Goal: Browse casually: Explore the website without a specific task or goal

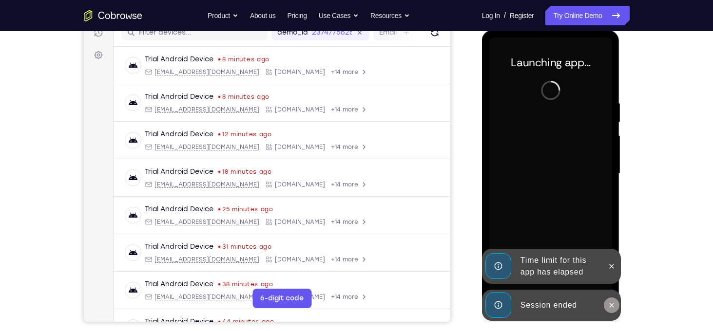
click at [612, 307] on icon at bounding box center [612, 306] width 8 height 8
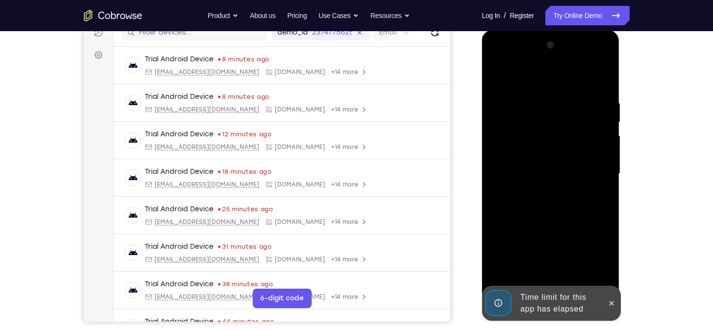
click at [612, 307] on icon at bounding box center [612, 304] width 8 height 8
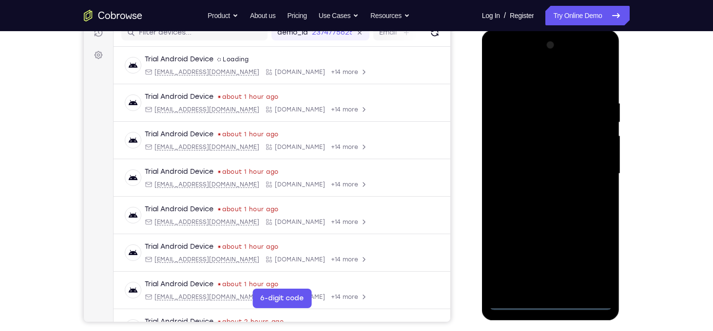
click at [558, 301] on div at bounding box center [550, 174] width 123 height 273
click at [597, 265] on div at bounding box center [550, 174] width 123 height 273
click at [515, 82] on div at bounding box center [550, 174] width 123 height 273
click at [590, 166] on div at bounding box center [550, 174] width 123 height 273
click at [540, 192] on div at bounding box center [550, 174] width 123 height 273
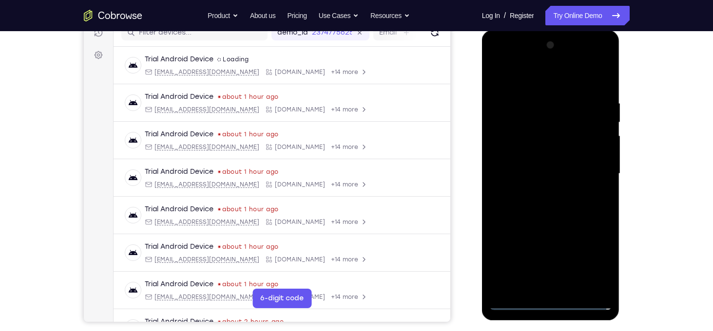
click at [537, 164] on div at bounding box center [550, 174] width 123 height 273
click at [543, 174] on div at bounding box center [550, 174] width 123 height 273
drag, startPoint x: 525, startPoint y: 83, endPoint x: 534, endPoint y: 7, distance: 76.5
click at [534, 30] on html "Online web based iOS Simulators and Android Emulators. Run iPhone, iPad, Mobile…" at bounding box center [551, 176] width 139 height 292
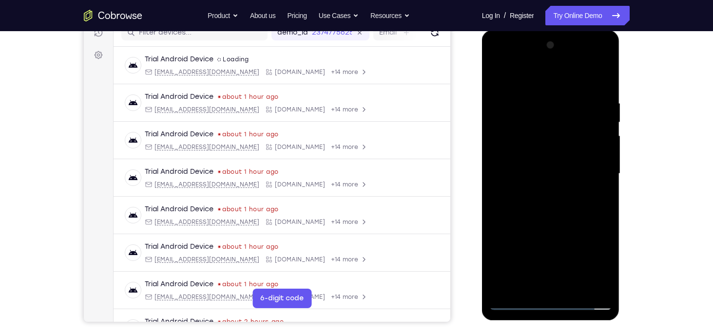
click at [556, 220] on div at bounding box center [550, 174] width 123 height 273
click at [606, 72] on div at bounding box center [550, 174] width 123 height 273
click at [603, 74] on div at bounding box center [550, 174] width 123 height 273
click at [498, 75] on div at bounding box center [550, 174] width 123 height 273
drag, startPoint x: 532, startPoint y: 106, endPoint x: 521, endPoint y: 123, distance: 20.1
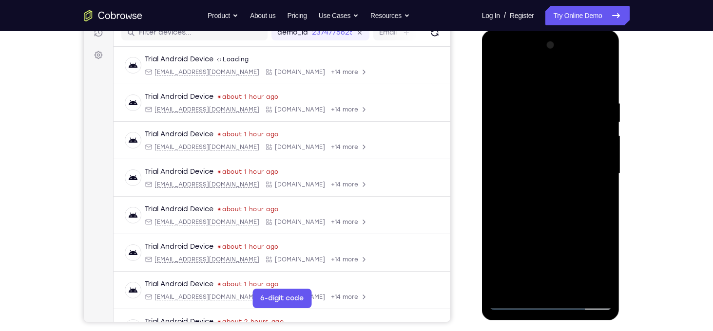
click at [521, 123] on div at bounding box center [550, 174] width 123 height 273
click at [587, 283] on div at bounding box center [550, 174] width 123 height 273
click at [504, 77] on div at bounding box center [550, 174] width 123 height 273
click at [594, 138] on div at bounding box center [550, 174] width 123 height 273
click at [498, 75] on div at bounding box center [550, 174] width 123 height 273
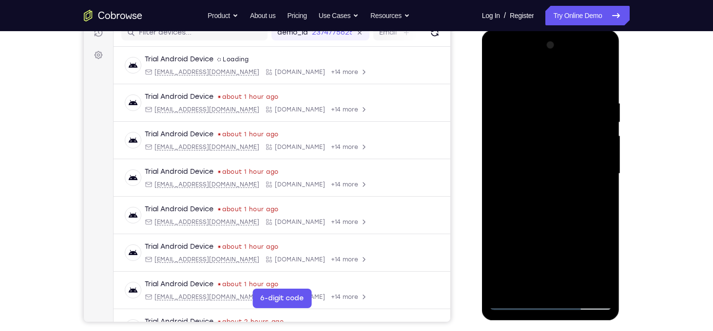
click at [498, 75] on div at bounding box center [550, 174] width 123 height 273
drag, startPoint x: 597, startPoint y: 182, endPoint x: 599, endPoint y: 199, distance: 16.7
click at [599, 199] on div at bounding box center [550, 174] width 123 height 273
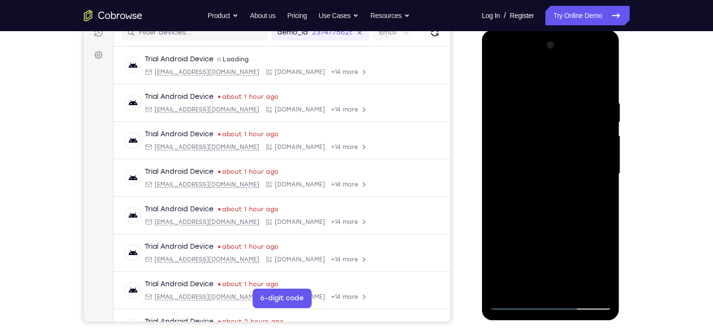
click at [599, 199] on div at bounding box center [550, 174] width 123 height 273
click at [500, 78] on div at bounding box center [550, 174] width 123 height 273
click at [596, 190] on div at bounding box center [550, 174] width 123 height 273
click at [499, 74] on div at bounding box center [550, 174] width 123 height 273
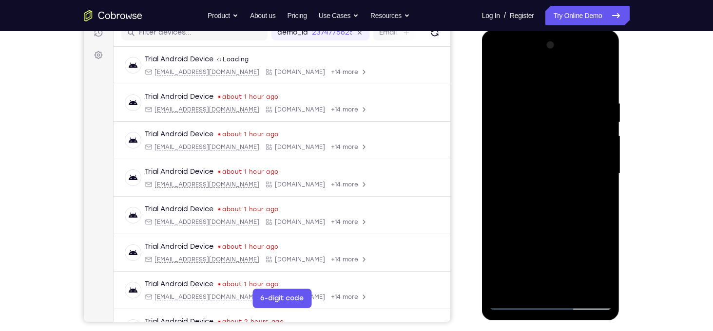
click at [602, 135] on div at bounding box center [550, 174] width 123 height 273
click at [504, 80] on div at bounding box center [550, 174] width 123 height 273
drag, startPoint x: 591, startPoint y: 214, endPoint x: 498, endPoint y: 72, distance: 170.7
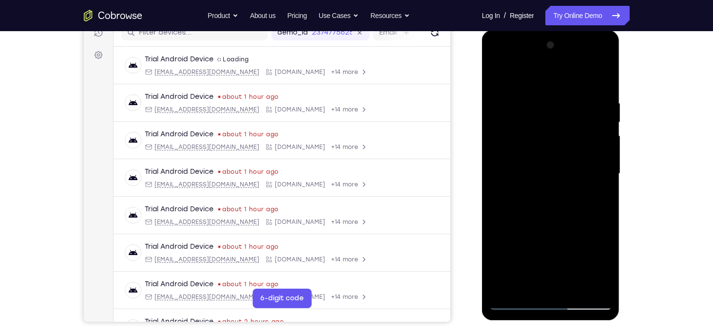
click at [498, 72] on div at bounding box center [550, 174] width 123 height 273
click at [601, 80] on div at bounding box center [550, 174] width 123 height 273
click at [571, 291] on div at bounding box center [550, 174] width 123 height 273
click at [558, 224] on div at bounding box center [550, 174] width 123 height 273
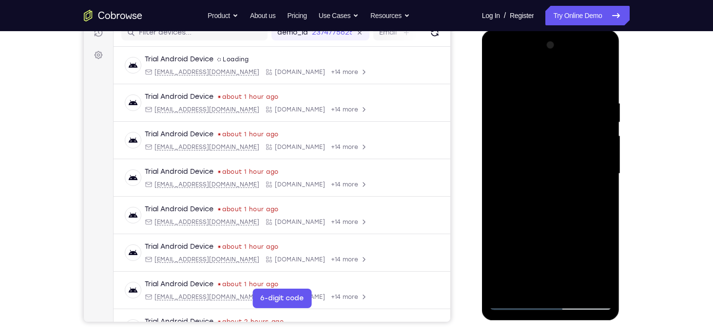
click at [500, 77] on div at bounding box center [550, 174] width 123 height 273
click at [597, 290] on div at bounding box center [550, 174] width 123 height 273
click at [520, 245] on div at bounding box center [550, 174] width 123 height 273
click at [604, 182] on div at bounding box center [550, 174] width 123 height 273
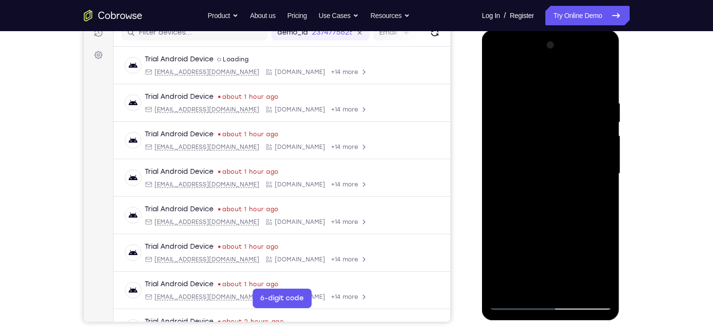
click at [604, 182] on div at bounding box center [550, 174] width 123 height 273
click at [500, 74] on div at bounding box center [550, 174] width 123 height 273
click at [511, 291] on div at bounding box center [550, 174] width 123 height 273
drag, startPoint x: 586, startPoint y: 208, endPoint x: 596, endPoint y: 130, distance: 78.0
click at [596, 130] on div at bounding box center [550, 174] width 123 height 273
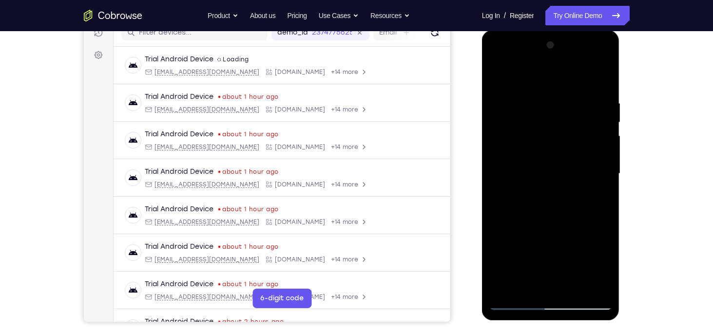
click at [593, 179] on div at bounding box center [550, 174] width 123 height 273
drag, startPoint x: 578, startPoint y: 177, endPoint x: 594, endPoint y: 83, distance: 95.0
click at [594, 83] on div at bounding box center [550, 174] width 123 height 273
drag, startPoint x: 575, startPoint y: 230, endPoint x: 576, endPoint y: 126, distance: 103.8
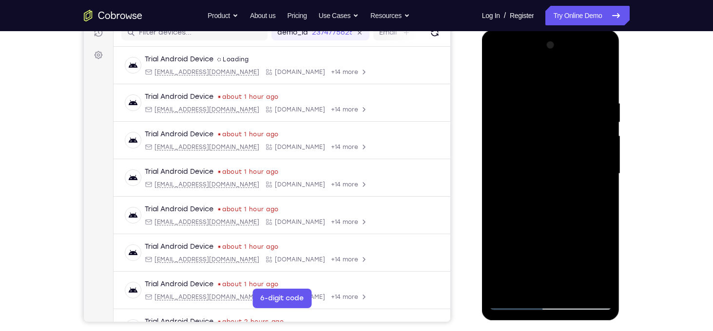
click at [576, 126] on div at bounding box center [550, 174] width 123 height 273
drag, startPoint x: 588, startPoint y: 266, endPoint x: 589, endPoint y: 148, distance: 117.9
click at [589, 148] on div at bounding box center [550, 174] width 123 height 273
drag, startPoint x: 592, startPoint y: 234, endPoint x: 589, endPoint y: 141, distance: 92.7
click at [589, 141] on div at bounding box center [550, 174] width 123 height 273
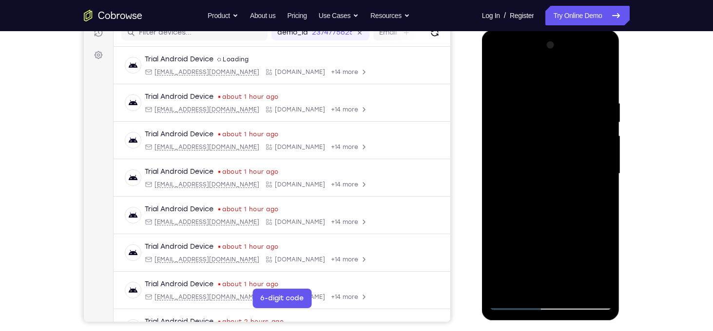
click at [571, 230] on div at bounding box center [550, 174] width 123 height 273
drag, startPoint x: 571, startPoint y: 230, endPoint x: 580, endPoint y: 163, distance: 67.4
click at [580, 163] on div at bounding box center [550, 174] width 123 height 273
drag, startPoint x: 586, startPoint y: 237, endPoint x: 575, endPoint y: 308, distance: 71.6
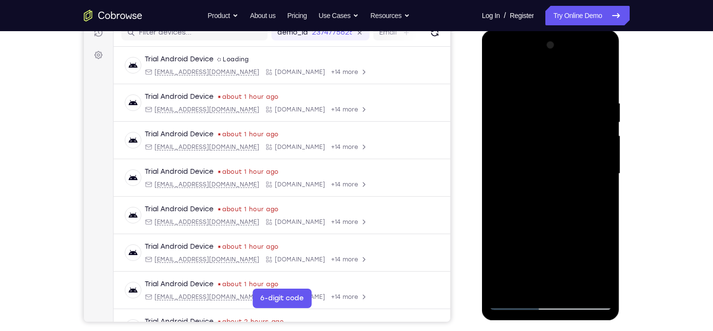
click at [575, 308] on div at bounding box center [550, 174] width 123 height 273
drag, startPoint x: 575, startPoint y: 242, endPoint x: 580, endPoint y: 165, distance: 77.7
click at [580, 165] on div at bounding box center [550, 174] width 123 height 273
drag, startPoint x: 577, startPoint y: 211, endPoint x: 584, endPoint y: 92, distance: 119.1
click at [584, 92] on div at bounding box center [550, 174] width 123 height 273
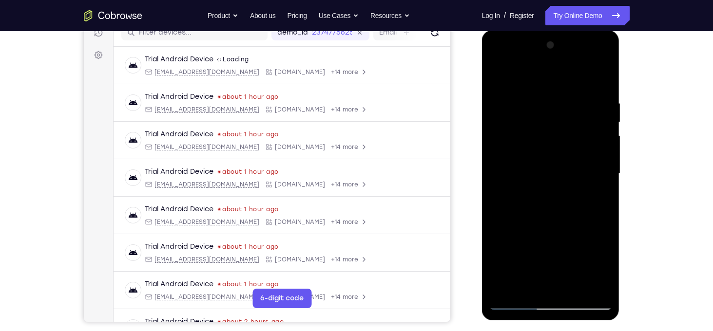
drag, startPoint x: 581, startPoint y: 216, endPoint x: 574, endPoint y: 101, distance: 115.3
click at [574, 101] on div at bounding box center [550, 174] width 123 height 273
drag, startPoint x: 578, startPoint y: 212, endPoint x: 593, endPoint y: 105, distance: 107.9
click at [593, 105] on div at bounding box center [550, 174] width 123 height 273
drag, startPoint x: 582, startPoint y: 223, endPoint x: 589, endPoint y: 143, distance: 79.7
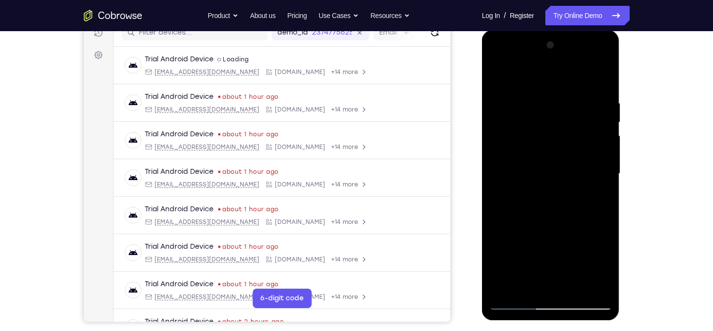
click at [589, 143] on div at bounding box center [550, 174] width 123 height 273
click at [606, 137] on div at bounding box center [550, 174] width 123 height 273
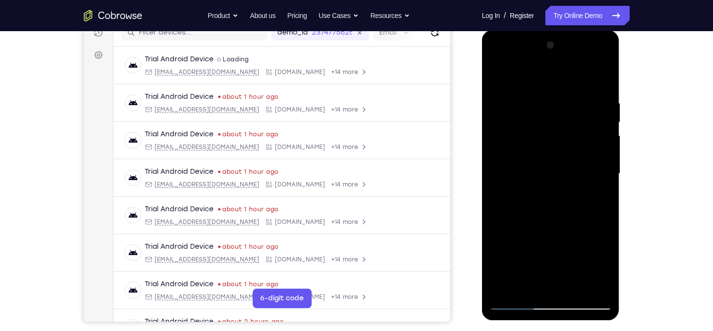
click at [606, 137] on div at bounding box center [550, 174] width 123 height 273
click at [497, 220] on div at bounding box center [550, 174] width 123 height 273
drag, startPoint x: 574, startPoint y: 231, endPoint x: 576, endPoint y: 110, distance: 120.9
click at [576, 110] on div at bounding box center [550, 174] width 123 height 273
drag, startPoint x: 575, startPoint y: 221, endPoint x: 570, endPoint y: 157, distance: 64.5
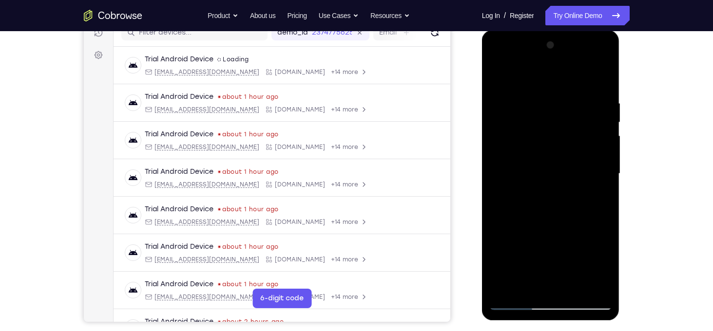
click at [570, 157] on div at bounding box center [550, 174] width 123 height 273
click at [535, 244] on div at bounding box center [550, 174] width 123 height 273
drag, startPoint x: 535, startPoint y: 244, endPoint x: 546, endPoint y: 150, distance: 94.7
click at [546, 150] on div at bounding box center [550, 174] width 123 height 273
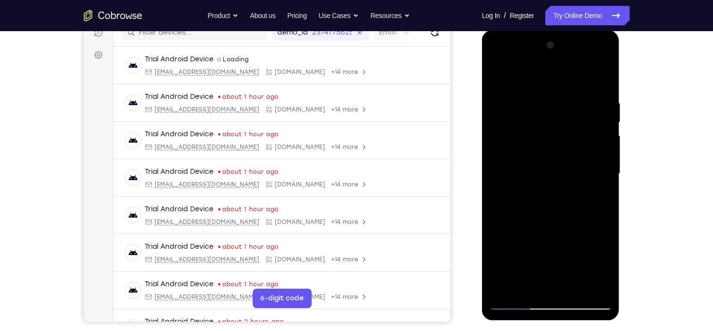
click at [539, 243] on div at bounding box center [550, 174] width 123 height 273
drag, startPoint x: 539, startPoint y: 243, endPoint x: 538, endPoint y: 131, distance: 111.6
click at [538, 131] on div at bounding box center [550, 174] width 123 height 273
drag, startPoint x: 565, startPoint y: 220, endPoint x: 562, endPoint y: 156, distance: 63.9
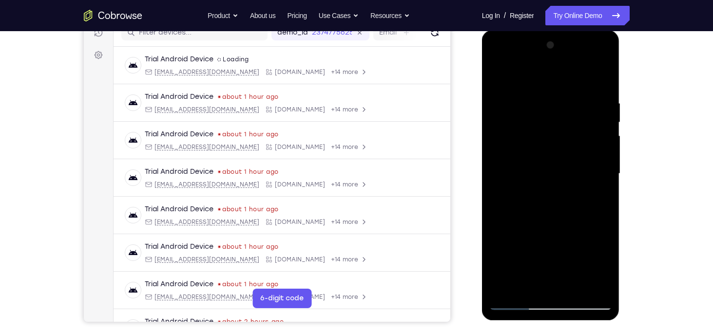
click at [562, 156] on div at bounding box center [550, 174] width 123 height 273
click at [604, 156] on div at bounding box center [550, 174] width 123 height 273
click at [605, 151] on div at bounding box center [550, 174] width 123 height 273
click at [497, 155] on div at bounding box center [550, 174] width 123 height 273
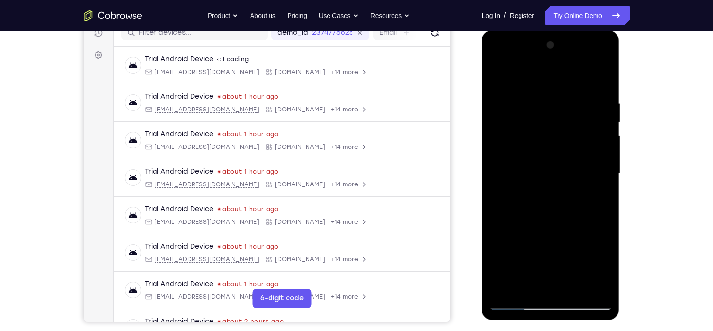
drag, startPoint x: 540, startPoint y: 189, endPoint x: 544, endPoint y: 130, distance: 58.6
click at [544, 130] on div at bounding box center [550, 174] width 123 height 273
drag, startPoint x: 567, startPoint y: 242, endPoint x: 563, endPoint y: 127, distance: 115.6
click at [563, 127] on div at bounding box center [550, 174] width 123 height 273
drag, startPoint x: 562, startPoint y: 212, endPoint x: 569, endPoint y: 97, distance: 115.2
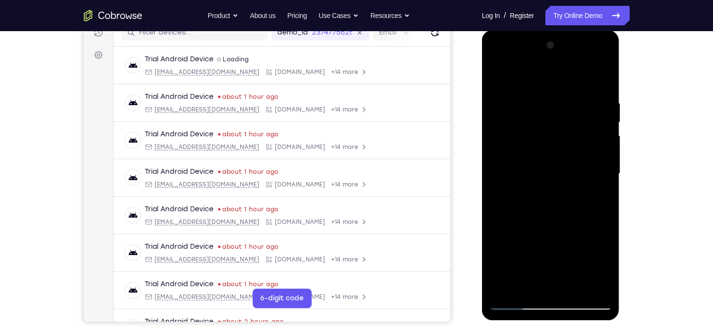
click at [569, 97] on div at bounding box center [550, 174] width 123 height 273
drag, startPoint x: 572, startPoint y: 203, endPoint x: 575, endPoint y: 109, distance: 94.1
click at [575, 109] on div at bounding box center [550, 174] width 123 height 273
drag, startPoint x: 573, startPoint y: 222, endPoint x: 583, endPoint y: 159, distance: 63.3
click at [583, 159] on div at bounding box center [550, 174] width 123 height 273
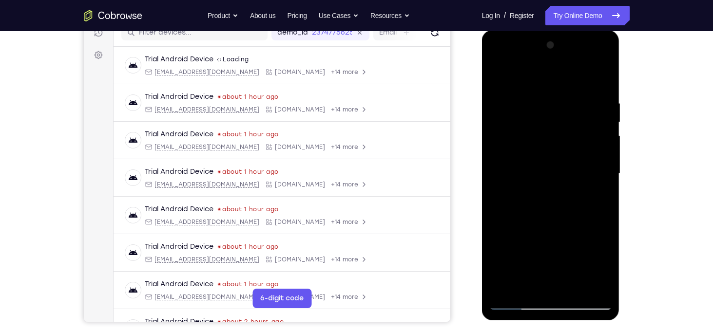
click at [585, 184] on div at bounding box center [550, 174] width 123 height 273
click at [511, 251] on div at bounding box center [550, 174] width 123 height 273
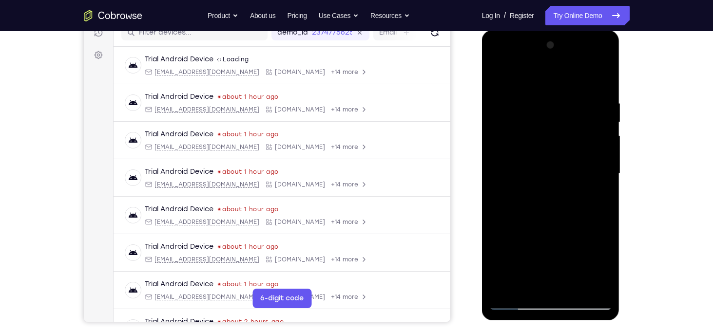
drag, startPoint x: 570, startPoint y: 251, endPoint x: 575, endPoint y: 152, distance: 99.1
click at [575, 152] on div at bounding box center [550, 174] width 123 height 273
drag, startPoint x: 597, startPoint y: 92, endPoint x: 597, endPoint y: 174, distance: 82.9
click at [597, 174] on div at bounding box center [550, 174] width 123 height 273
click at [605, 118] on div at bounding box center [550, 174] width 123 height 273
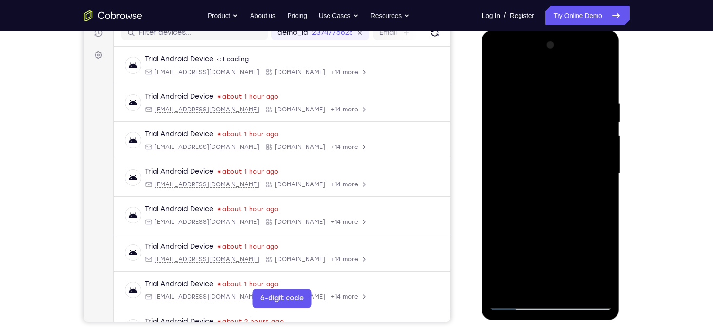
drag, startPoint x: 600, startPoint y: 143, endPoint x: 595, endPoint y: 219, distance: 76.2
click at [595, 219] on div at bounding box center [550, 174] width 123 height 273
drag, startPoint x: 589, startPoint y: 235, endPoint x: 602, endPoint y: 93, distance: 142.9
click at [602, 93] on div at bounding box center [550, 174] width 123 height 273
drag, startPoint x: 591, startPoint y: 203, endPoint x: 600, endPoint y: 100, distance: 103.7
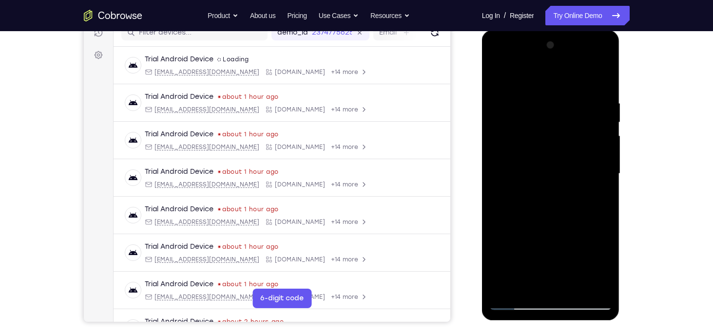
click at [600, 100] on div at bounding box center [550, 174] width 123 height 273
drag, startPoint x: 578, startPoint y: 216, endPoint x: 580, endPoint y: 120, distance: 96.0
click at [580, 120] on div at bounding box center [550, 174] width 123 height 273
click at [571, 171] on div at bounding box center [550, 174] width 123 height 273
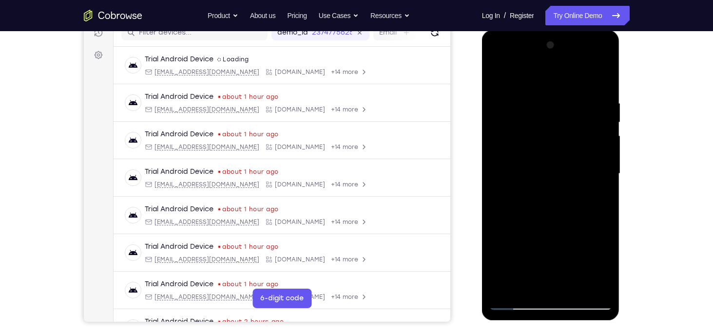
drag, startPoint x: 577, startPoint y: 214, endPoint x: 572, endPoint y: 73, distance: 141.9
click at [572, 73] on div at bounding box center [550, 174] width 123 height 273
drag, startPoint x: 571, startPoint y: 229, endPoint x: 569, endPoint y: 203, distance: 25.5
click at [569, 203] on div at bounding box center [550, 174] width 123 height 273
click at [570, 175] on div at bounding box center [550, 174] width 123 height 273
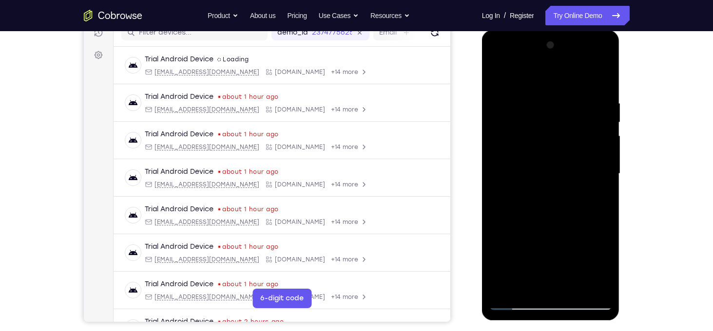
click at [570, 175] on div at bounding box center [550, 174] width 123 height 273
click at [607, 158] on div at bounding box center [550, 174] width 123 height 273
drag, startPoint x: 607, startPoint y: 210, endPoint x: 599, endPoint y: 90, distance: 120.1
click at [599, 90] on div at bounding box center [550, 174] width 123 height 273
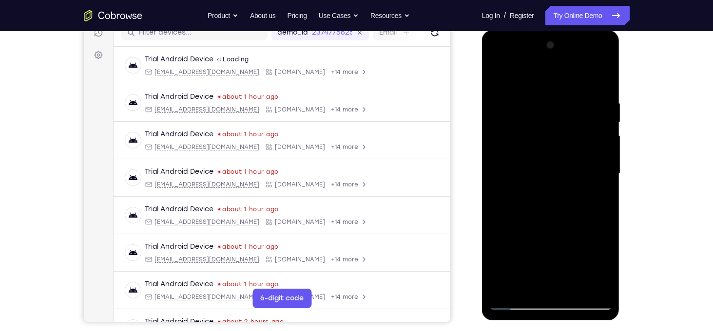
drag, startPoint x: 586, startPoint y: 230, endPoint x: 578, endPoint y: 114, distance: 116.3
click at [578, 114] on div at bounding box center [550, 174] width 123 height 273
drag, startPoint x: 570, startPoint y: 214, endPoint x: 583, endPoint y: 96, distance: 119.7
click at [583, 96] on div at bounding box center [550, 174] width 123 height 273
drag, startPoint x: 585, startPoint y: 182, endPoint x: 584, endPoint y: 92, distance: 90.7
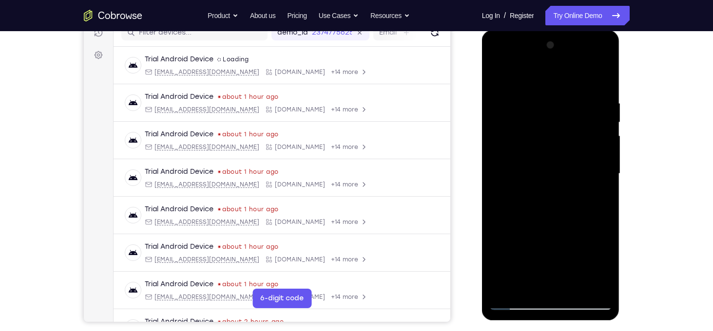
click at [584, 92] on div at bounding box center [550, 174] width 123 height 273
click at [603, 116] on div at bounding box center [550, 174] width 123 height 273
click at [574, 143] on div at bounding box center [550, 174] width 123 height 273
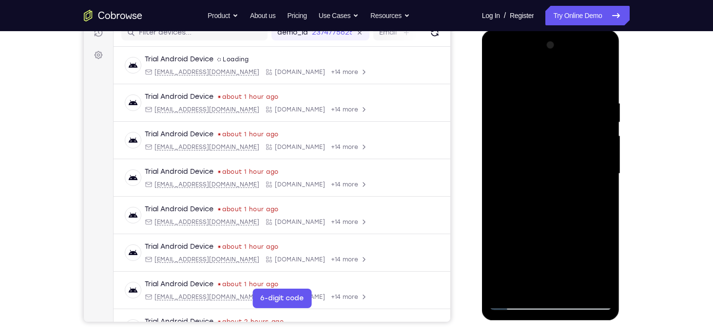
click at [574, 143] on div at bounding box center [550, 174] width 123 height 273
drag, startPoint x: 574, startPoint y: 184, endPoint x: 566, endPoint y: 67, distance: 117.2
click at [566, 67] on div at bounding box center [550, 174] width 123 height 273
drag, startPoint x: 578, startPoint y: 220, endPoint x: 577, endPoint y: 135, distance: 84.8
click at [577, 135] on div at bounding box center [550, 174] width 123 height 273
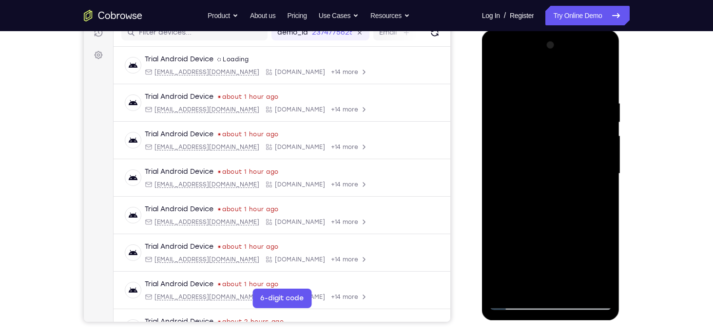
click at [575, 176] on div at bounding box center [550, 174] width 123 height 273
click at [530, 180] on div at bounding box center [550, 174] width 123 height 273
click at [507, 234] on div at bounding box center [550, 174] width 123 height 273
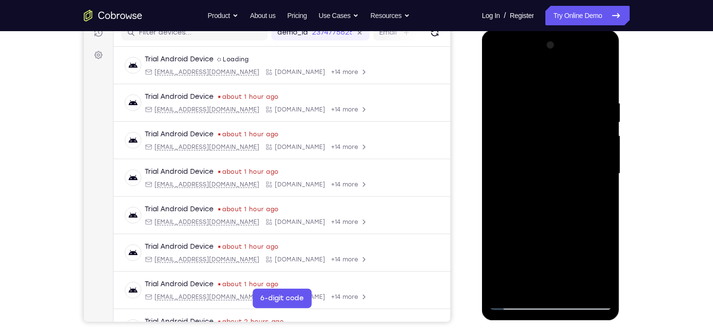
drag, startPoint x: 580, startPoint y: 238, endPoint x: 569, endPoint y: 144, distance: 94.7
click at [562, 190] on div at bounding box center [550, 174] width 123 height 273
drag, startPoint x: 562, startPoint y: 190, endPoint x: 591, endPoint y: 102, distance: 92.5
click at [591, 102] on div at bounding box center [550, 174] width 123 height 273
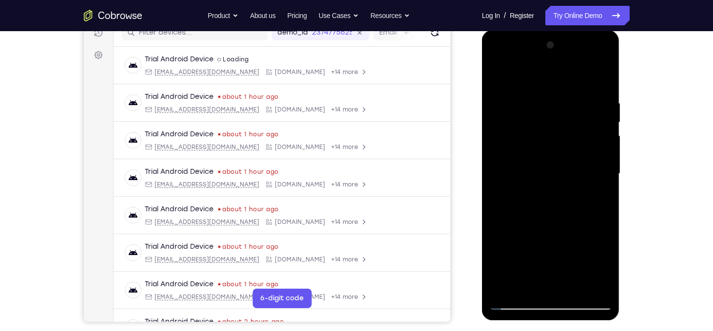
drag, startPoint x: 550, startPoint y: 202, endPoint x: 552, endPoint y: 106, distance: 96.0
click at [552, 106] on div at bounding box center [550, 174] width 123 height 273
drag, startPoint x: 571, startPoint y: 292, endPoint x: 581, endPoint y: 182, distance: 111.1
click at [581, 182] on div at bounding box center [550, 174] width 123 height 273
click at [574, 178] on div at bounding box center [550, 174] width 123 height 273
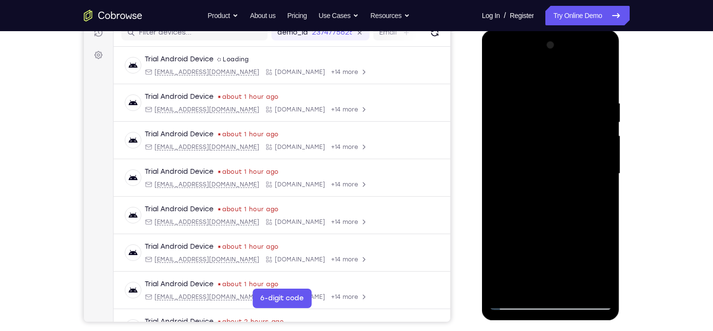
click at [574, 178] on div at bounding box center [550, 174] width 123 height 273
drag, startPoint x: 581, startPoint y: 246, endPoint x: 588, endPoint y: 159, distance: 87.0
click at [588, 159] on div at bounding box center [550, 174] width 123 height 273
click at [511, 169] on div at bounding box center [550, 174] width 123 height 273
drag, startPoint x: 593, startPoint y: 147, endPoint x: 591, endPoint y: 224, distance: 76.5
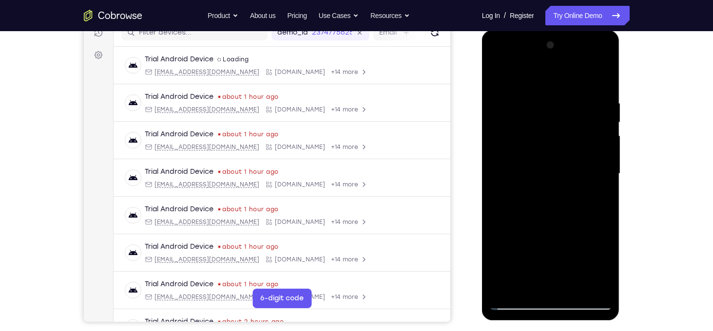
click at [591, 224] on div at bounding box center [550, 174] width 123 height 273
click at [603, 125] on div at bounding box center [550, 174] width 123 height 273
drag, startPoint x: 584, startPoint y: 161, endPoint x: 579, endPoint y: 224, distance: 63.0
click at [579, 224] on div at bounding box center [550, 174] width 123 height 273
click at [606, 187] on div at bounding box center [550, 174] width 123 height 273
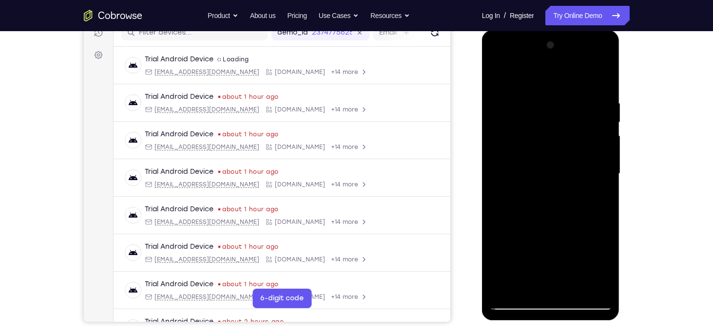
click at [606, 187] on div at bounding box center [550, 174] width 123 height 273
drag, startPoint x: 579, startPoint y: 230, endPoint x: 567, endPoint y: 72, distance: 158.4
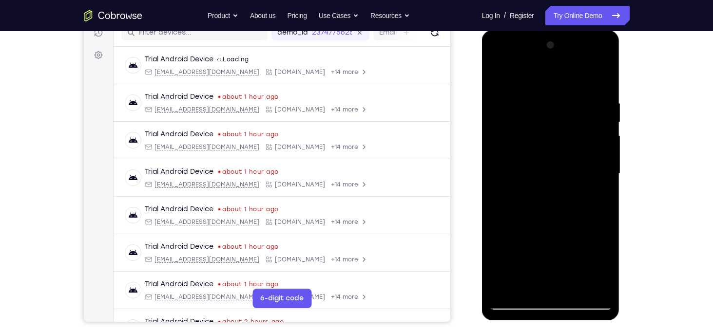
click at [567, 72] on div at bounding box center [550, 174] width 123 height 273
drag, startPoint x: 570, startPoint y: 238, endPoint x: 556, endPoint y: 120, distance: 118.3
click at [556, 120] on div at bounding box center [550, 174] width 123 height 273
click at [562, 186] on div at bounding box center [550, 174] width 123 height 273
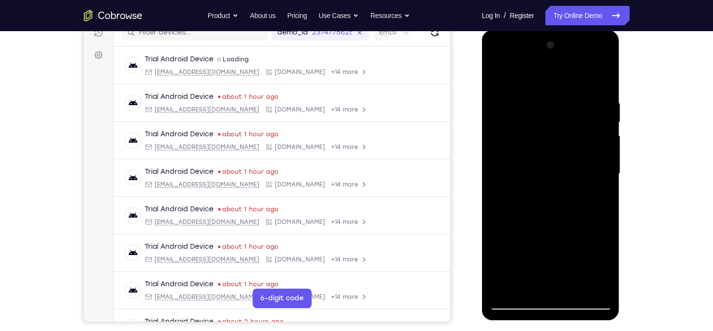
drag, startPoint x: 562, startPoint y: 186, endPoint x: 582, endPoint y: 66, distance: 121.6
click at [582, 66] on div at bounding box center [550, 174] width 123 height 273
drag, startPoint x: 574, startPoint y: 200, endPoint x: 575, endPoint y: 35, distance: 165.7
click at [575, 35] on div at bounding box center [551, 175] width 138 height 290
drag, startPoint x: 570, startPoint y: 201, endPoint x: 562, endPoint y: 78, distance: 123.1
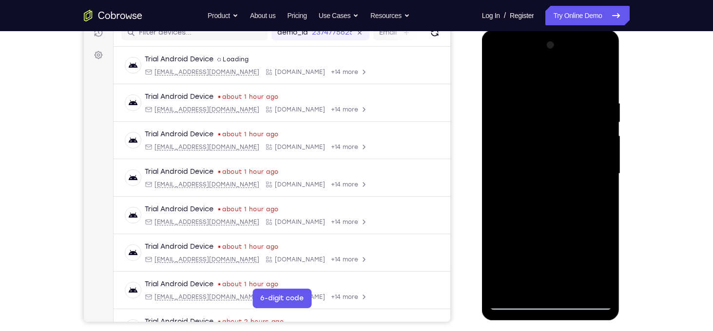
click at [562, 78] on div at bounding box center [550, 174] width 123 height 273
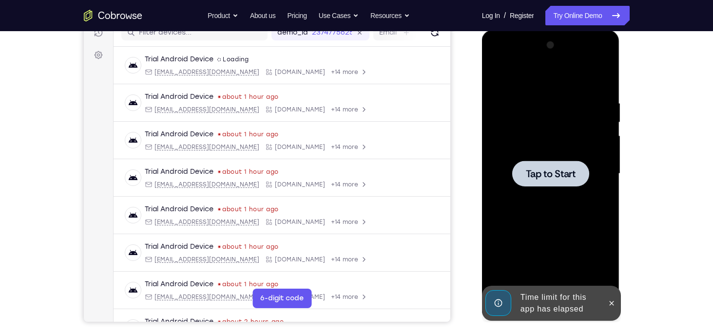
click at [554, 176] on span "Tap to Start" at bounding box center [551, 174] width 50 height 10
click at [617, 305] on button at bounding box center [612, 304] width 16 height 16
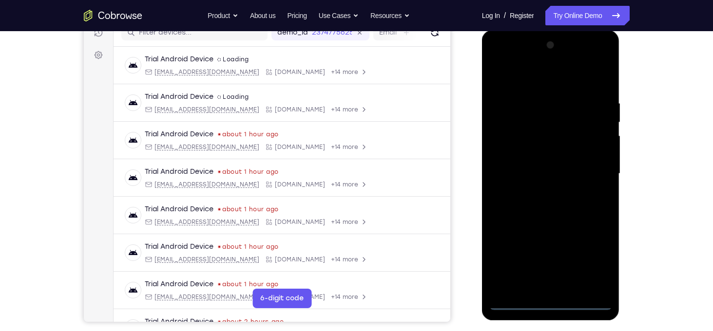
click at [556, 303] on div at bounding box center [550, 174] width 123 height 273
click at [602, 255] on div at bounding box center [550, 174] width 123 height 273
click at [508, 77] on div at bounding box center [550, 174] width 123 height 273
click at [595, 173] on div at bounding box center [550, 174] width 123 height 273
click at [539, 193] on div at bounding box center [550, 174] width 123 height 273
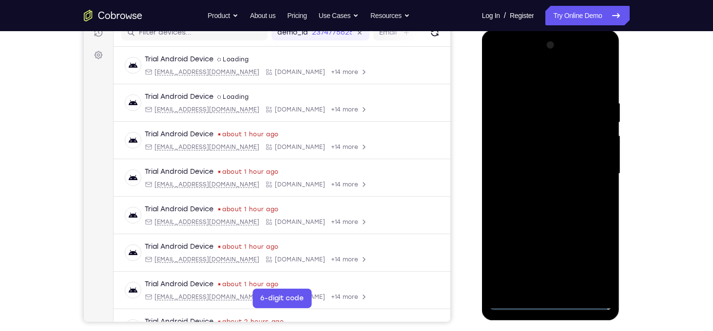
click at [538, 167] on div at bounding box center [550, 174] width 123 height 273
click at [535, 152] on div at bounding box center [550, 174] width 123 height 273
click at [545, 172] on div at bounding box center [550, 174] width 123 height 273
click at [574, 212] on div at bounding box center [550, 174] width 123 height 273
click at [560, 219] on div at bounding box center [550, 174] width 123 height 273
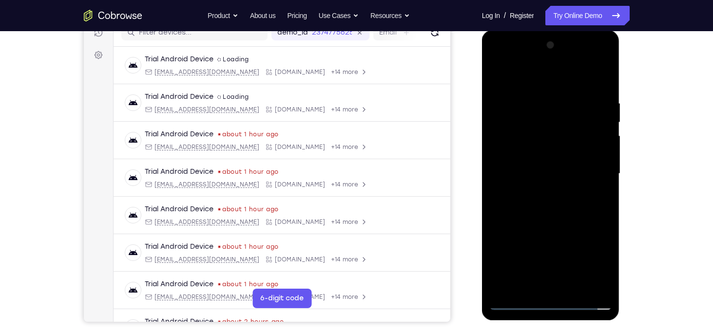
click at [560, 219] on div at bounding box center [550, 174] width 123 height 273
click at [544, 110] on div at bounding box center [550, 174] width 123 height 273
drag, startPoint x: 533, startPoint y: 81, endPoint x: 533, endPoint y: 19, distance: 62.4
click at [533, 30] on html "Online web based iOS Simulators and Android Emulators. Run iPhone, iPad, Mobile…" at bounding box center [551, 176] width 139 height 292
click at [598, 150] on div at bounding box center [550, 174] width 123 height 273
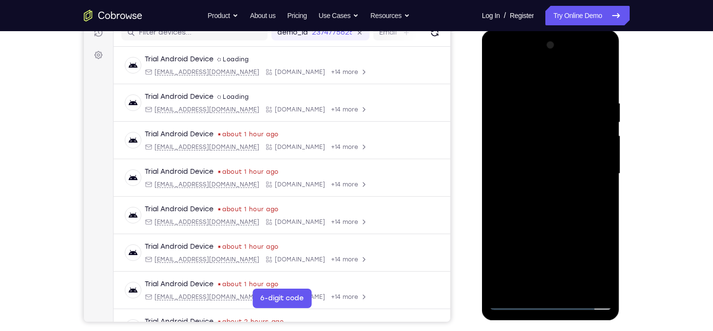
click at [603, 139] on div at bounding box center [550, 174] width 123 height 273
click at [501, 172] on div at bounding box center [550, 174] width 123 height 273
click at [608, 201] on div at bounding box center [550, 174] width 123 height 273
click at [598, 80] on div at bounding box center [550, 174] width 123 height 273
drag, startPoint x: 601, startPoint y: 102, endPoint x: 530, endPoint y: 83, distance: 73.8
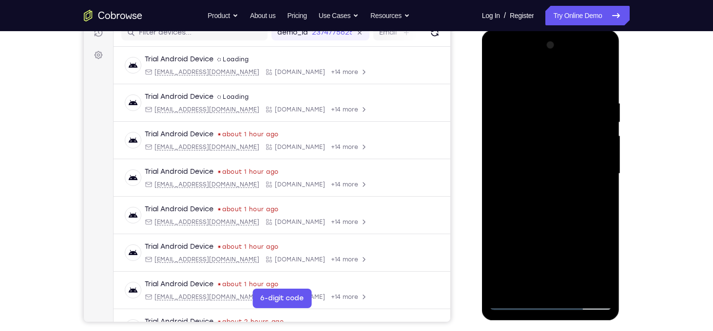
click at [530, 83] on div at bounding box center [550, 174] width 123 height 273
drag, startPoint x: 578, startPoint y: 101, endPoint x: 514, endPoint y: 105, distance: 63.5
click at [514, 105] on div at bounding box center [550, 174] width 123 height 273
click at [502, 98] on div at bounding box center [550, 174] width 123 height 273
click at [609, 165] on div at bounding box center [550, 174] width 123 height 273
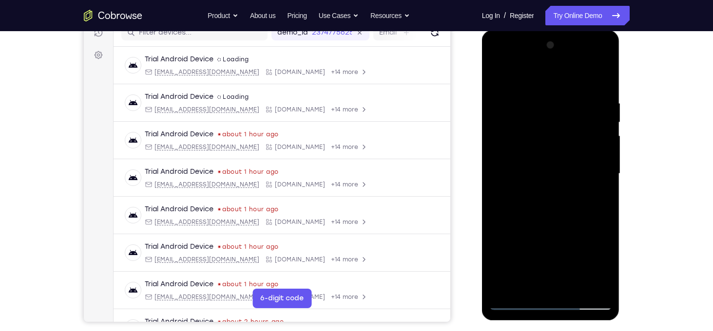
click at [605, 162] on div at bounding box center [550, 174] width 123 height 273
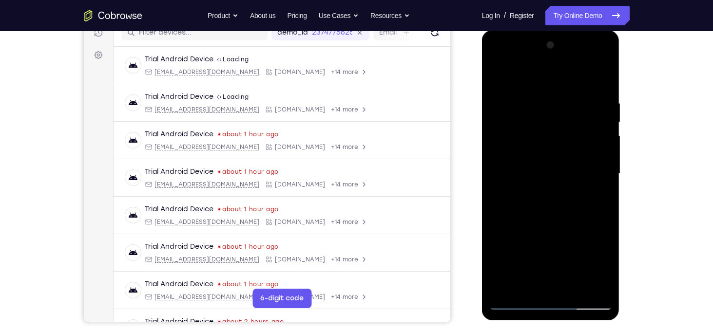
click at [605, 162] on div at bounding box center [550, 174] width 123 height 273
click at [602, 82] on div at bounding box center [550, 174] width 123 height 273
drag, startPoint x: 592, startPoint y: 101, endPoint x: 494, endPoint y: 79, distance: 100.9
click at [494, 79] on div at bounding box center [550, 174] width 123 height 273
drag, startPoint x: 578, startPoint y: 83, endPoint x: 522, endPoint y: 82, distance: 56.1
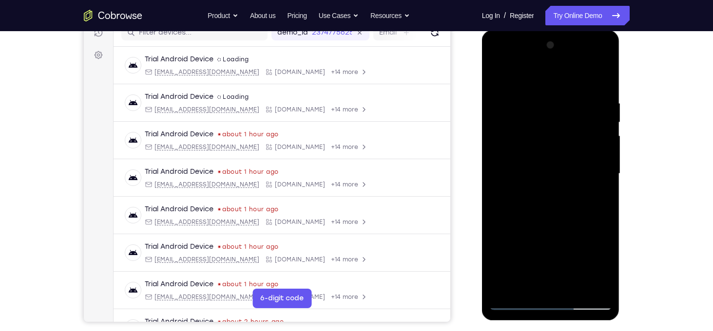
click at [522, 82] on div at bounding box center [550, 174] width 123 height 273
drag, startPoint x: 573, startPoint y: 104, endPoint x: 519, endPoint y: 115, distance: 55.5
click at [519, 115] on div at bounding box center [550, 174] width 123 height 273
drag, startPoint x: 583, startPoint y: 108, endPoint x: 536, endPoint y: 100, distance: 47.4
click at [536, 100] on div at bounding box center [550, 174] width 123 height 273
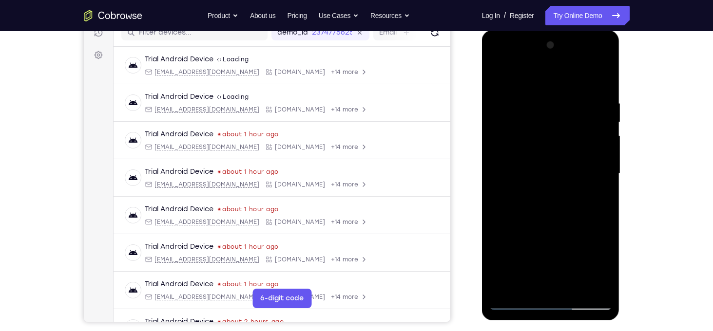
drag, startPoint x: 574, startPoint y: 99, endPoint x: 514, endPoint y: 90, distance: 61.1
click at [514, 90] on div at bounding box center [550, 174] width 123 height 273
drag, startPoint x: 576, startPoint y: 92, endPoint x: 652, endPoint y: 125, distance: 82.7
click at [621, 125] on html "Online web based iOS Simulators and Android Emulators. Run iPhone, iPad, Mobile…" at bounding box center [551, 176] width 139 height 292
drag, startPoint x: 525, startPoint y: 106, endPoint x: 571, endPoint y: 109, distance: 45.4
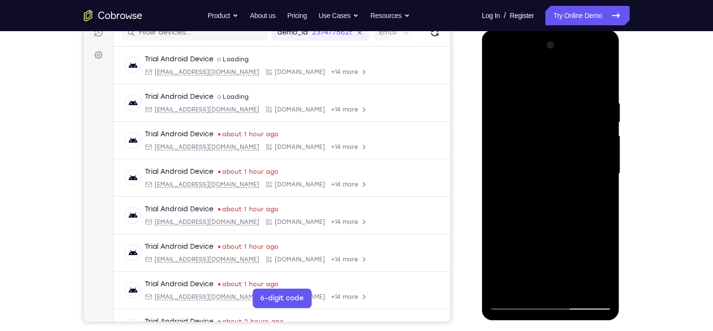
click at [571, 109] on div at bounding box center [550, 174] width 123 height 273
drag, startPoint x: 523, startPoint y: 108, endPoint x: 593, endPoint y: 121, distance: 70.9
click at [593, 121] on div at bounding box center [550, 174] width 123 height 273
click at [525, 106] on div at bounding box center [550, 174] width 123 height 273
drag, startPoint x: 600, startPoint y: 140, endPoint x: 426, endPoint y: 112, distance: 176.2
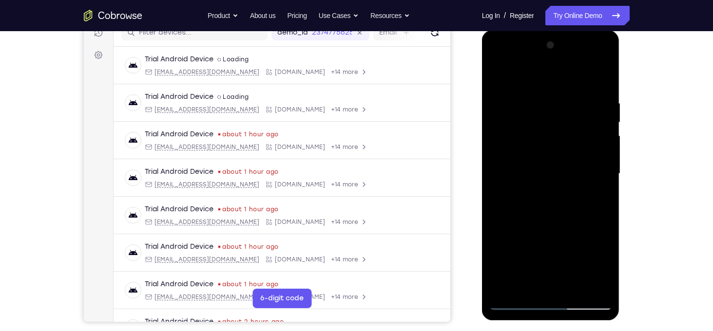
click at [482, 112] on html "Online web based iOS Simulators and Android Emulators. Run iPhone, iPad, Mobile…" at bounding box center [551, 176] width 139 height 292
click at [608, 138] on div at bounding box center [550, 174] width 123 height 273
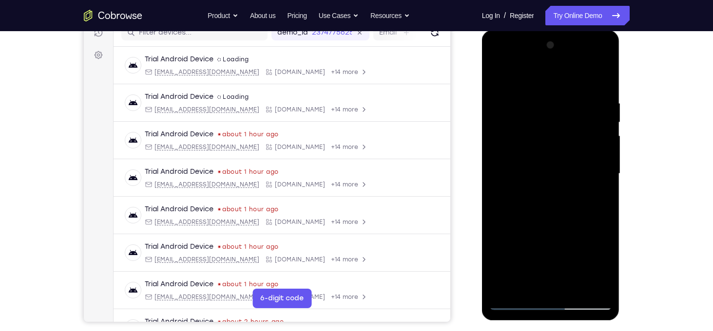
click at [608, 138] on div at bounding box center [550, 174] width 123 height 273
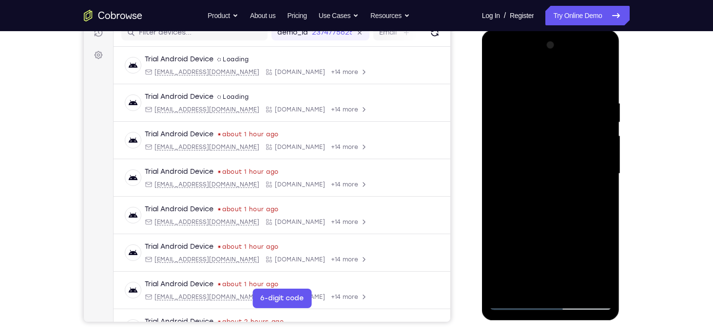
click at [608, 138] on div at bounding box center [550, 174] width 123 height 273
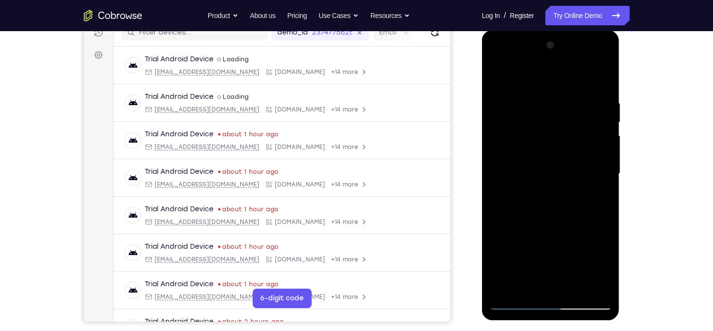
click at [608, 138] on div at bounding box center [550, 174] width 123 height 273
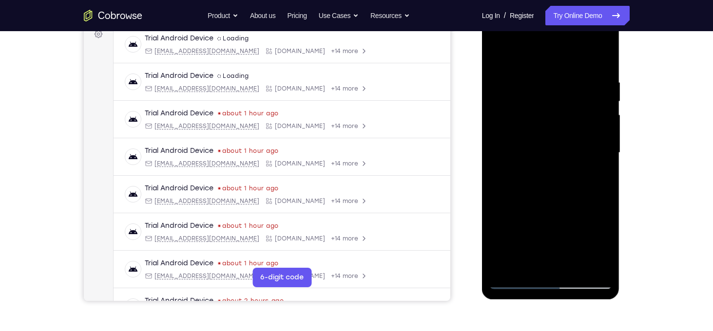
scroll to position [155, 0]
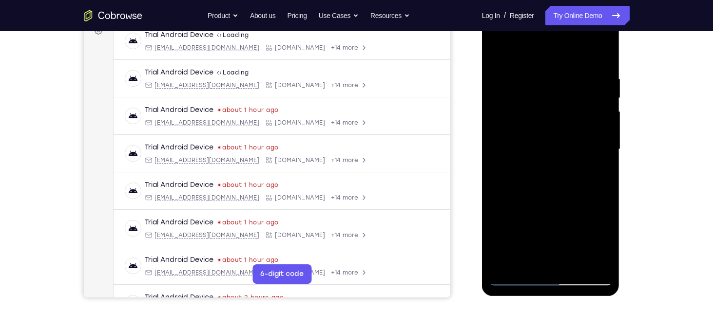
click at [608, 138] on div at bounding box center [550, 149] width 123 height 273
click at [497, 172] on div at bounding box center [550, 149] width 123 height 273
click at [607, 172] on div at bounding box center [550, 149] width 123 height 273
click at [598, 161] on div at bounding box center [550, 149] width 123 height 273
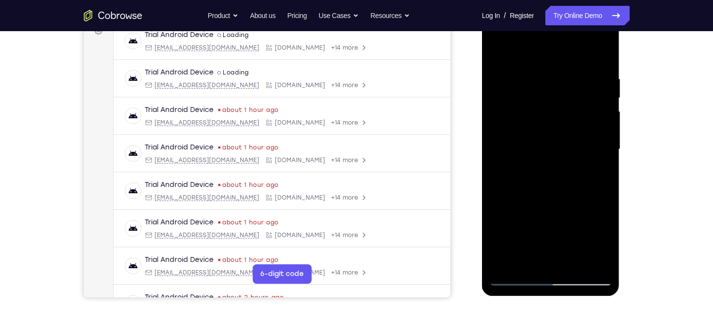
click at [605, 161] on div at bounding box center [550, 149] width 123 height 273
click at [604, 183] on div at bounding box center [550, 149] width 123 height 273
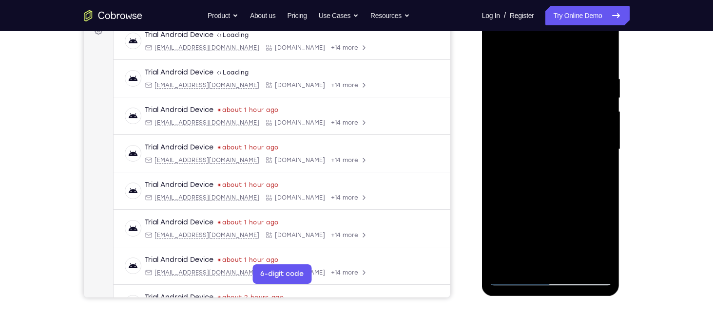
click at [604, 183] on div at bounding box center [550, 149] width 123 height 273
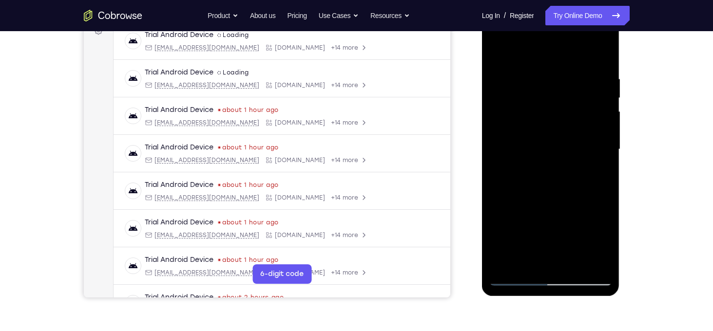
click at [604, 183] on div at bounding box center [550, 149] width 123 height 273
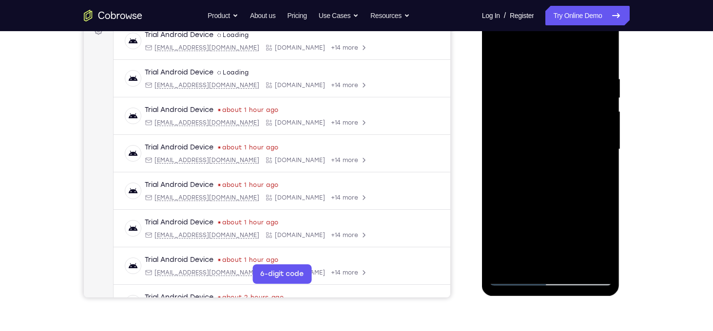
click at [604, 183] on div at bounding box center [550, 149] width 123 height 273
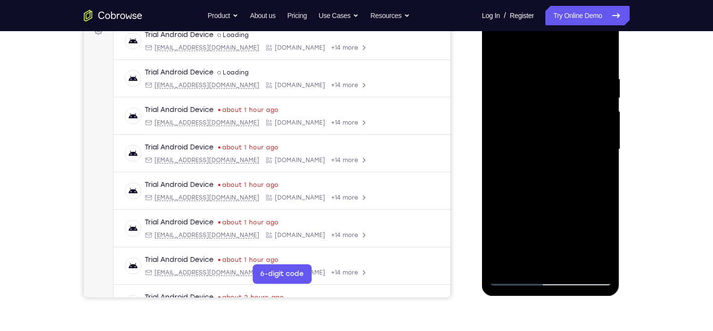
click at [604, 183] on div at bounding box center [550, 149] width 123 height 273
drag, startPoint x: 604, startPoint y: 183, endPoint x: 515, endPoint y: 193, distance: 89.7
click at [515, 193] on div at bounding box center [550, 149] width 123 height 273
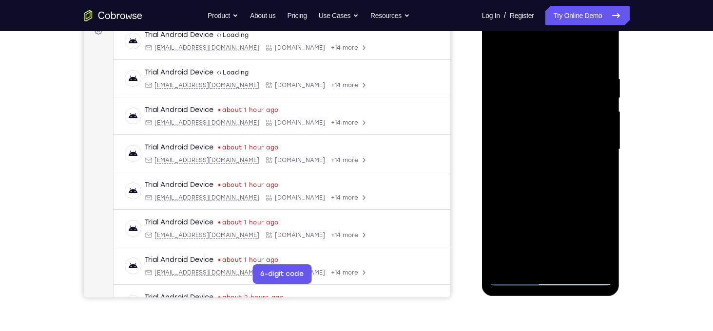
drag, startPoint x: 597, startPoint y: 198, endPoint x: 487, endPoint y: 184, distance: 110.0
click at [487, 184] on div at bounding box center [551, 151] width 138 height 290
click at [604, 57] on div at bounding box center [550, 149] width 123 height 273
drag, startPoint x: 602, startPoint y: 71, endPoint x: 508, endPoint y: 73, distance: 94.1
click at [508, 73] on div at bounding box center [550, 149] width 123 height 273
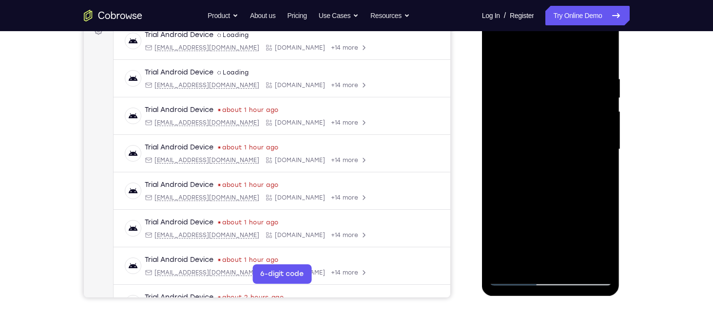
drag, startPoint x: 563, startPoint y: 74, endPoint x: 465, endPoint y: 58, distance: 99.7
click at [482, 58] on html "Online web based iOS Simulators and Android Emulators. Run iPhone, iPad, Mobile…" at bounding box center [551, 152] width 139 height 292
drag, startPoint x: 600, startPoint y: 67, endPoint x: 503, endPoint y: 66, distance: 96.5
click at [503, 66] on div at bounding box center [550, 149] width 123 height 273
drag, startPoint x: 588, startPoint y: 76, endPoint x: 502, endPoint y: 82, distance: 85.5
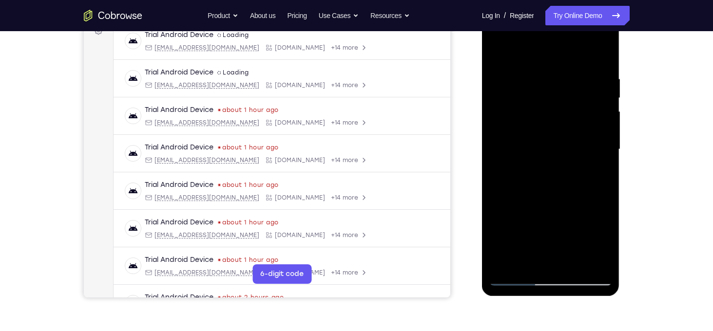
click at [502, 82] on div at bounding box center [550, 149] width 123 height 273
drag, startPoint x: 595, startPoint y: 78, endPoint x: 525, endPoint y: 77, distance: 69.7
click at [525, 77] on div at bounding box center [550, 149] width 123 height 273
drag, startPoint x: 592, startPoint y: 74, endPoint x: 497, endPoint y: 58, distance: 95.9
click at [497, 58] on div at bounding box center [550, 149] width 123 height 273
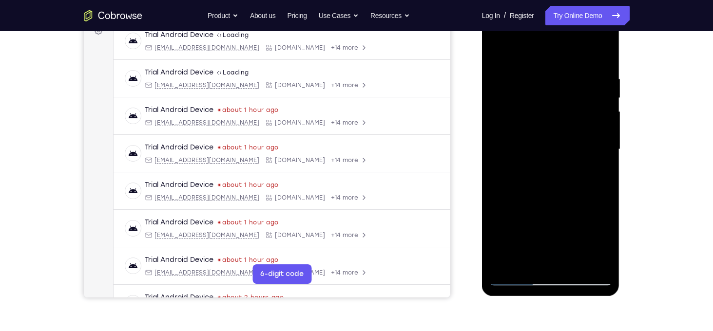
drag, startPoint x: 573, startPoint y: 73, endPoint x: 500, endPoint y: 75, distance: 72.6
click at [500, 75] on div at bounding box center [550, 149] width 123 height 273
drag, startPoint x: 587, startPoint y: 64, endPoint x: 513, endPoint y: 66, distance: 74.6
click at [513, 66] on div at bounding box center [550, 149] width 123 height 273
drag, startPoint x: 570, startPoint y: 81, endPoint x: 701, endPoint y: 43, distance: 136.8
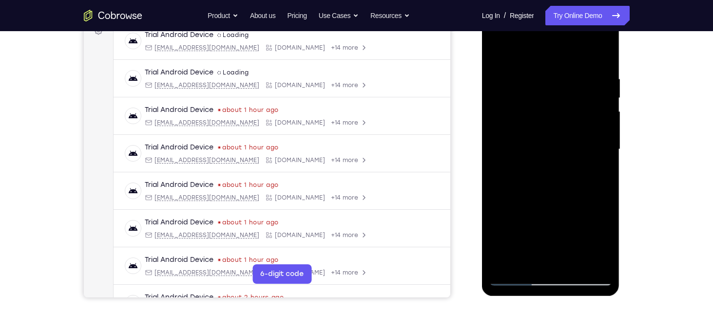
click at [621, 43] on html "Online web based iOS Simulators and Android Emulators. Run iPhone, iPad, Mobile…" at bounding box center [551, 152] width 139 height 292
drag, startPoint x: 540, startPoint y: 75, endPoint x: 701, endPoint y: 45, distance: 163.5
click at [621, 45] on html "Online web based iOS Simulators and Android Emulators. Run iPhone, iPad, Mobile…" at bounding box center [551, 152] width 139 height 292
drag, startPoint x: 560, startPoint y: 65, endPoint x: 701, endPoint y: 64, distance: 140.9
click at [621, 64] on html "Online web based iOS Simulators and Android Emulators. Run iPhone, iPad, Mobile…" at bounding box center [551, 152] width 139 height 292
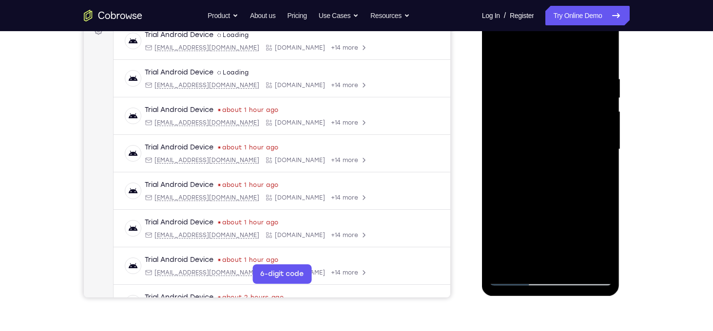
drag, startPoint x: 580, startPoint y: 69, endPoint x: 518, endPoint y: 64, distance: 62.6
click at [518, 64] on div at bounding box center [550, 149] width 123 height 273
drag, startPoint x: 550, startPoint y: 89, endPoint x: 545, endPoint y: 226, distance: 137.5
click at [545, 226] on div at bounding box center [550, 149] width 123 height 273
click at [569, 159] on div at bounding box center [550, 149] width 123 height 273
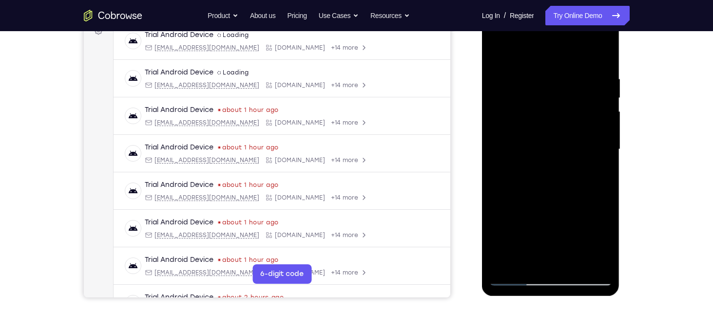
click at [569, 159] on div at bounding box center [550, 149] width 123 height 273
click at [542, 70] on div at bounding box center [550, 149] width 123 height 273
click at [604, 129] on div at bounding box center [550, 149] width 123 height 273
click at [589, 265] on div at bounding box center [550, 149] width 123 height 273
click at [602, 171] on div at bounding box center [550, 149] width 123 height 273
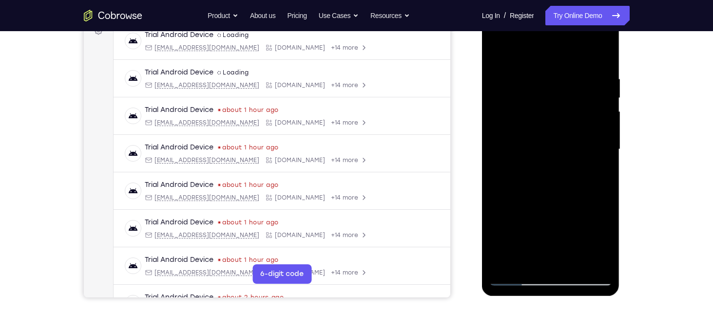
click at [502, 51] on div at bounding box center [550, 149] width 123 height 273
click at [593, 183] on div at bounding box center [550, 149] width 123 height 273
click at [499, 52] on div at bounding box center [550, 149] width 123 height 273
click at [608, 113] on div at bounding box center [550, 149] width 123 height 273
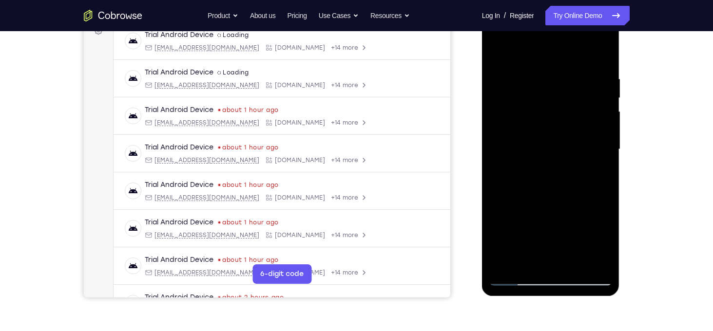
click at [604, 108] on div at bounding box center [550, 149] width 123 height 273
click at [589, 262] on div at bounding box center [550, 149] width 123 height 273
click at [503, 58] on div at bounding box center [550, 149] width 123 height 273
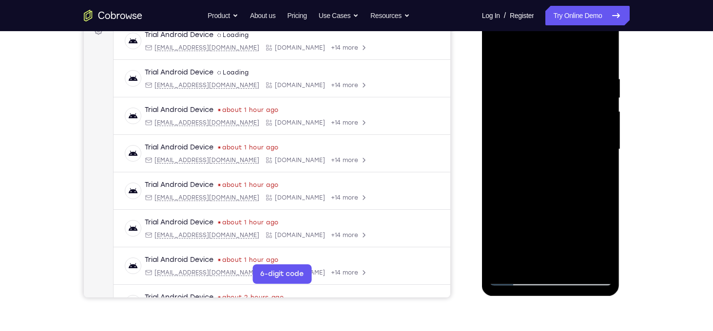
click at [594, 180] on div at bounding box center [550, 149] width 123 height 273
click at [501, 54] on div at bounding box center [550, 149] width 123 height 273
click at [497, 52] on div at bounding box center [550, 149] width 123 height 273
click at [606, 54] on div at bounding box center [550, 149] width 123 height 273
